Goal: Task Accomplishment & Management: Manage account settings

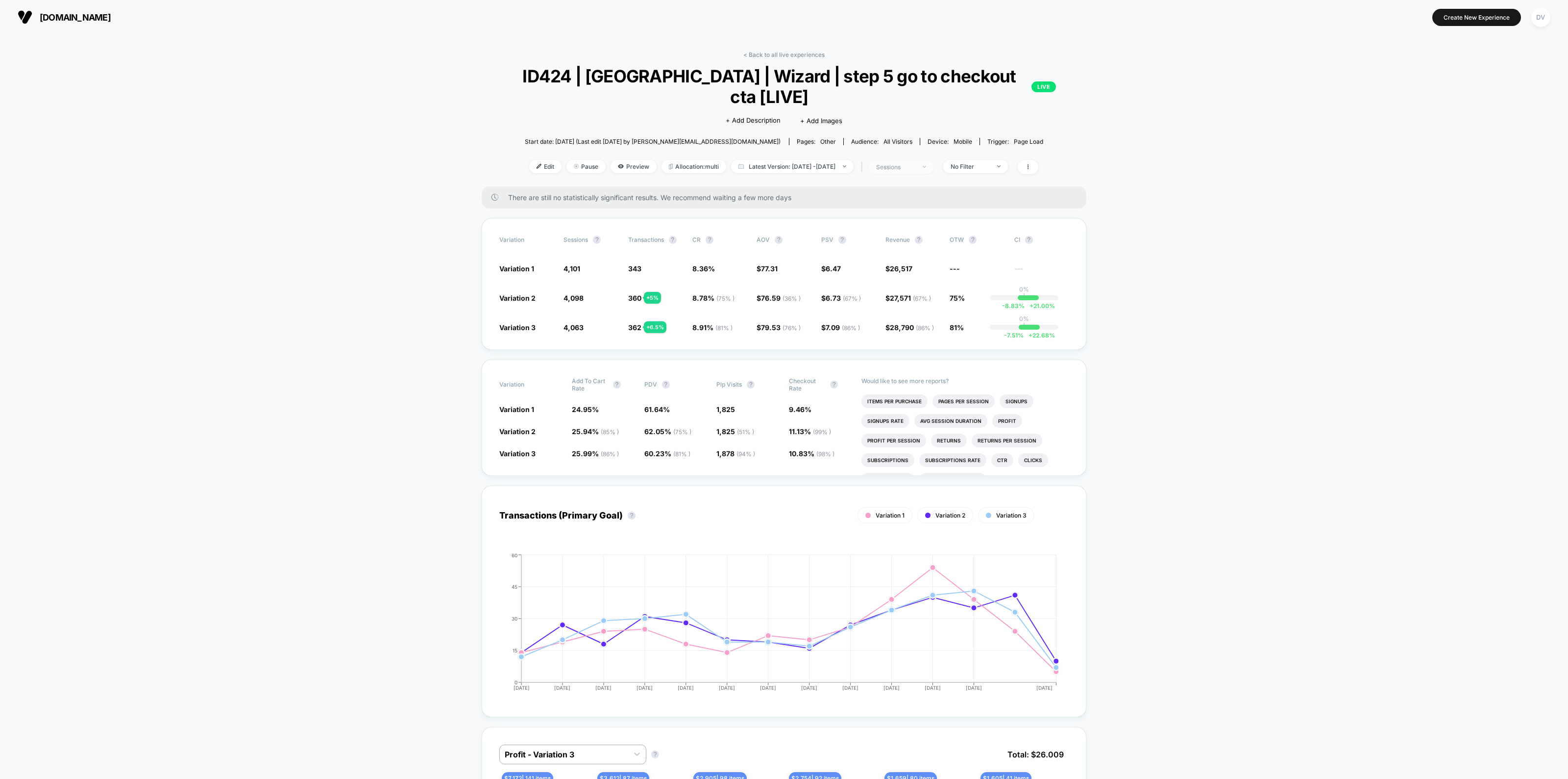
click at [899, 164] on div "sessions" at bounding box center [896, 168] width 39 height 8
click at [873, 220] on span "Users" at bounding box center [879, 221] width 19 height 8
click at [892, 249] on button "Save" at bounding box center [912, 249] width 117 height 16
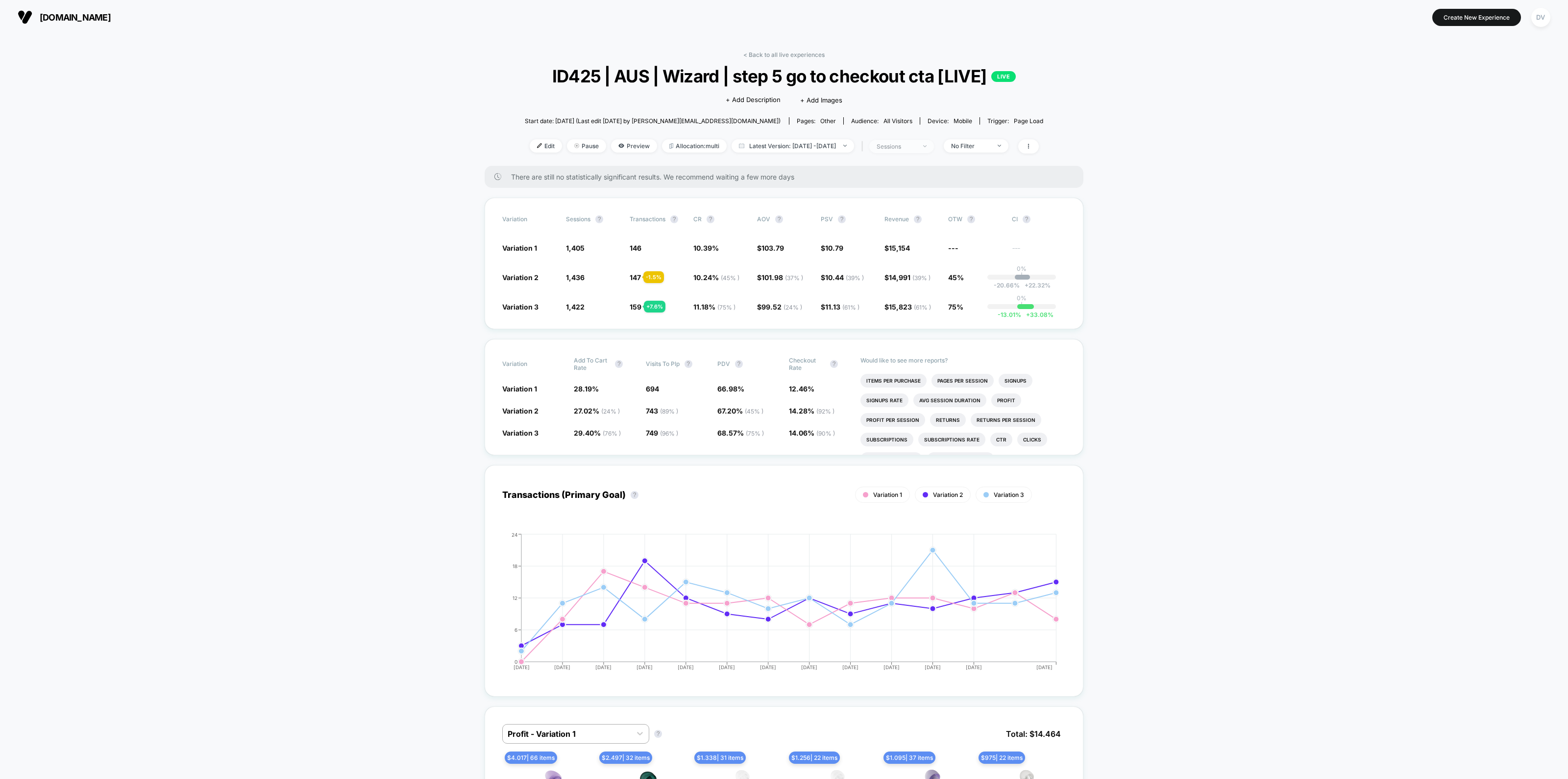
click at [916, 143] on div "sessions" at bounding box center [896, 147] width 39 height 8
click at [887, 221] on span "Users" at bounding box center [879, 221] width 19 height 8
click at [909, 244] on button "Save" at bounding box center [912, 249] width 117 height 16
click at [1543, 15] on div "DV" at bounding box center [1541, 17] width 19 height 19
click at [1453, 86] on span "Connected Stores" at bounding box center [1521, 84] width 194 height 8
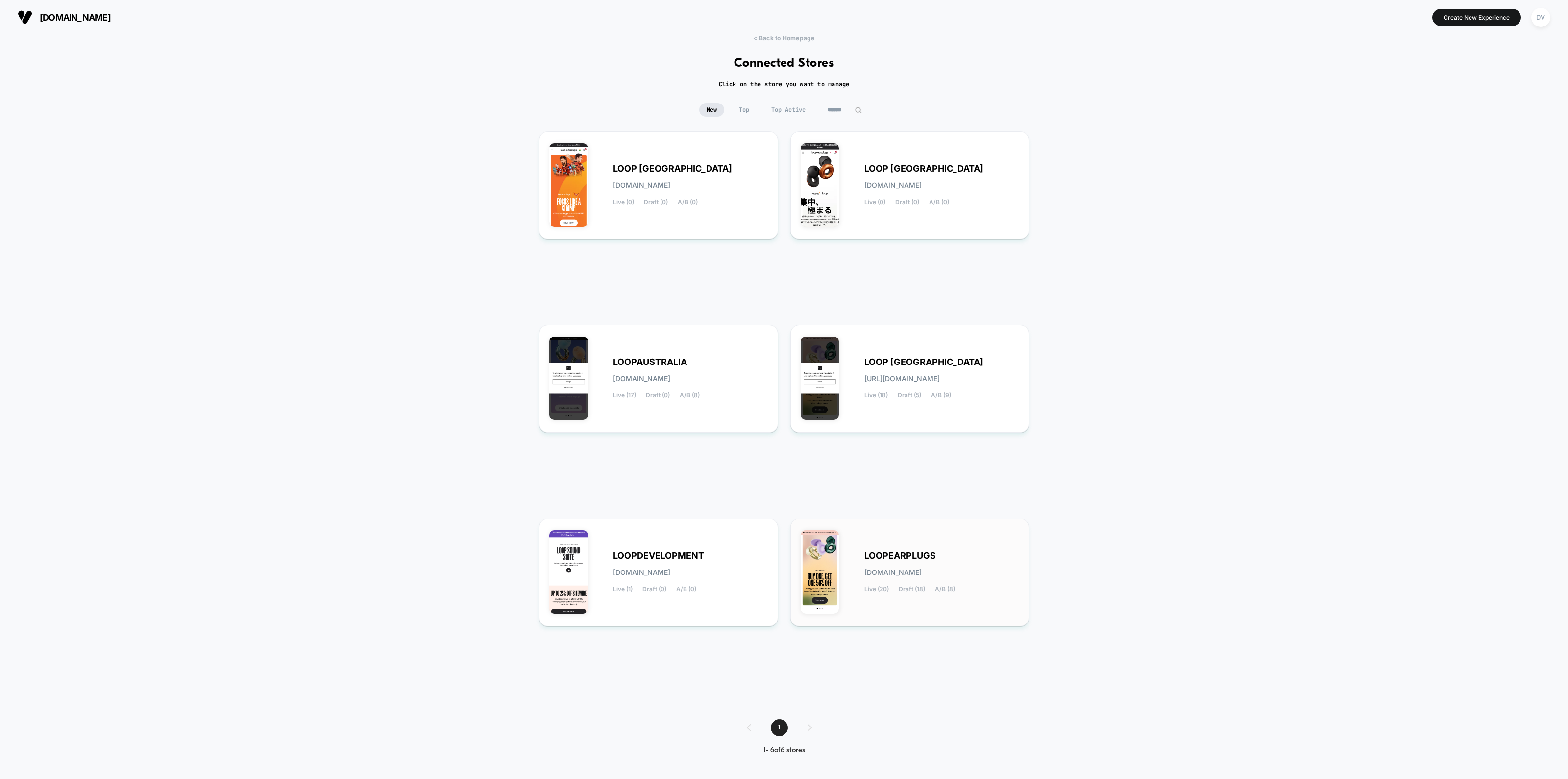
click at [874, 540] on div "LOOPEARPLUGS loopearplugs.myshopify.com Live (20) Draft (18) A/B (8)" at bounding box center [910, 572] width 218 height 87
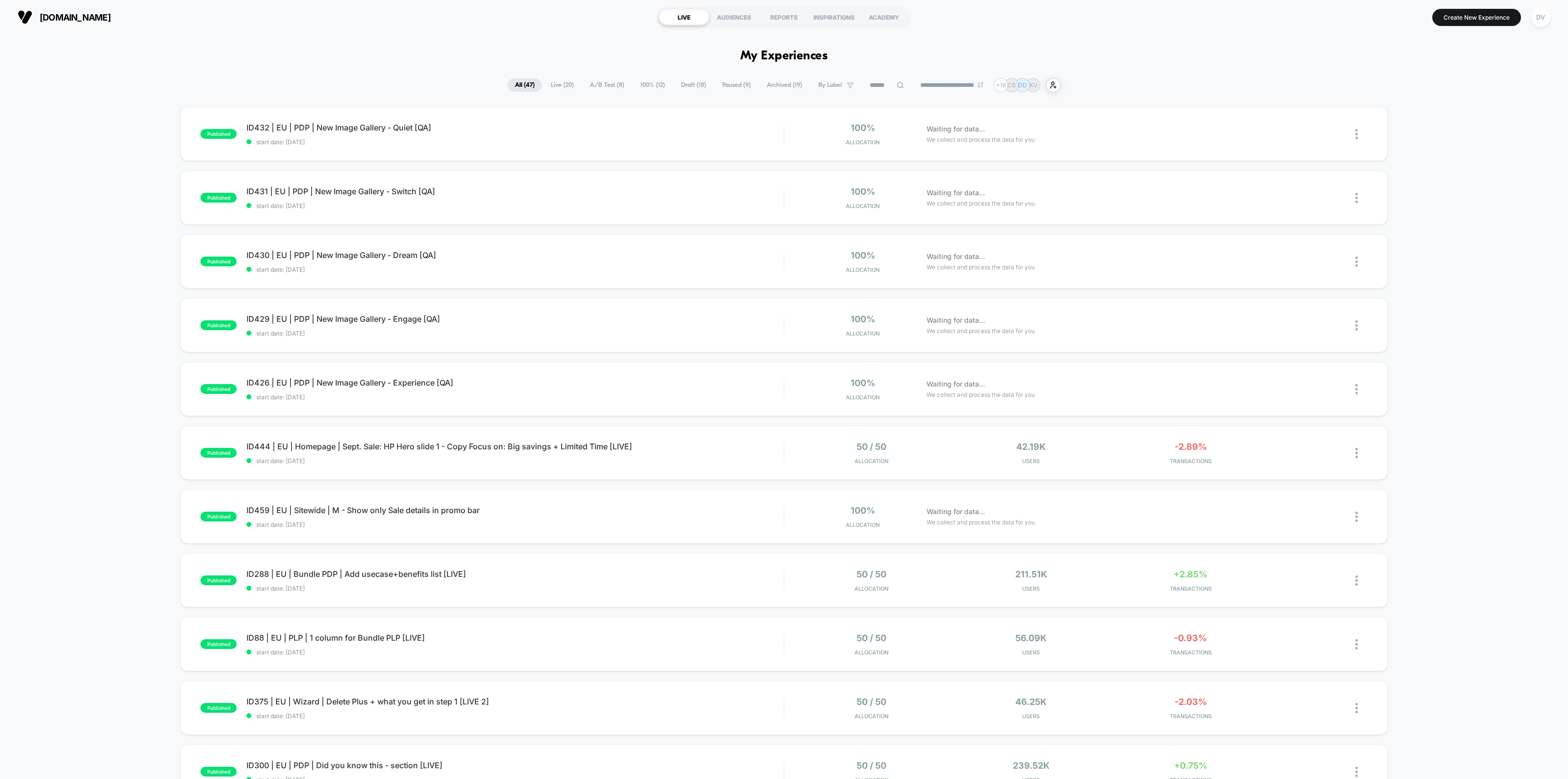
click at [897, 85] on icon at bounding box center [901, 85] width 6 height 6
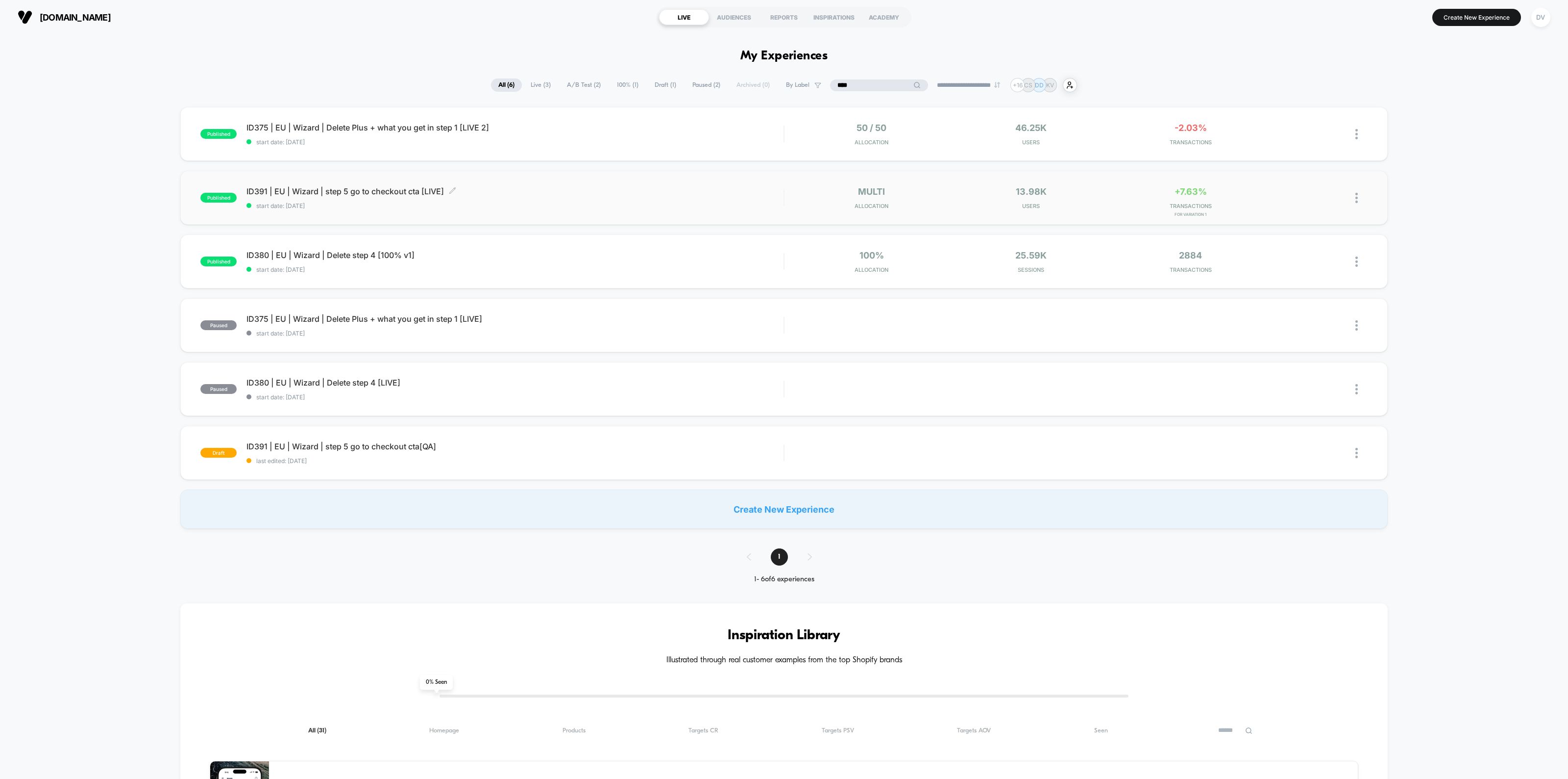
type input "****"
click at [357, 192] on span "ID391 | EU | Wizard | step 5 go to checkout cta [LIVE] Click to edit experience…" at bounding box center [515, 191] width 537 height 10
